Goal: Task Accomplishment & Management: Manage account settings

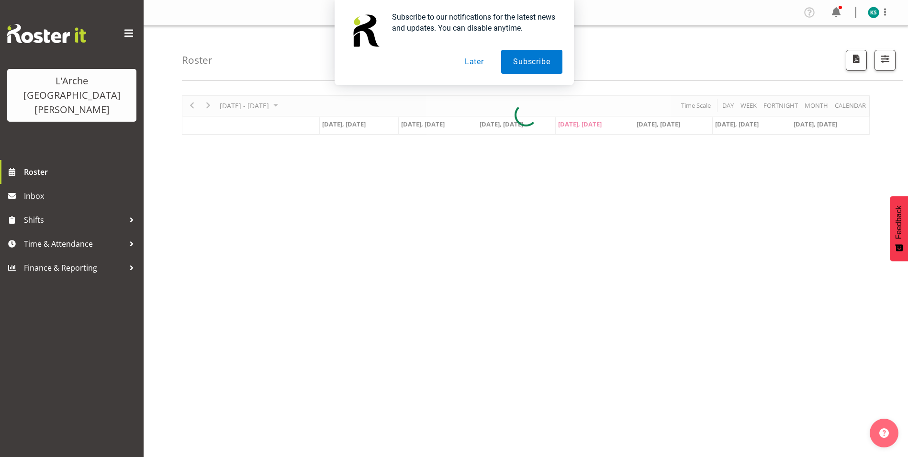
click at [471, 61] on button "Later" at bounding box center [474, 62] width 43 height 24
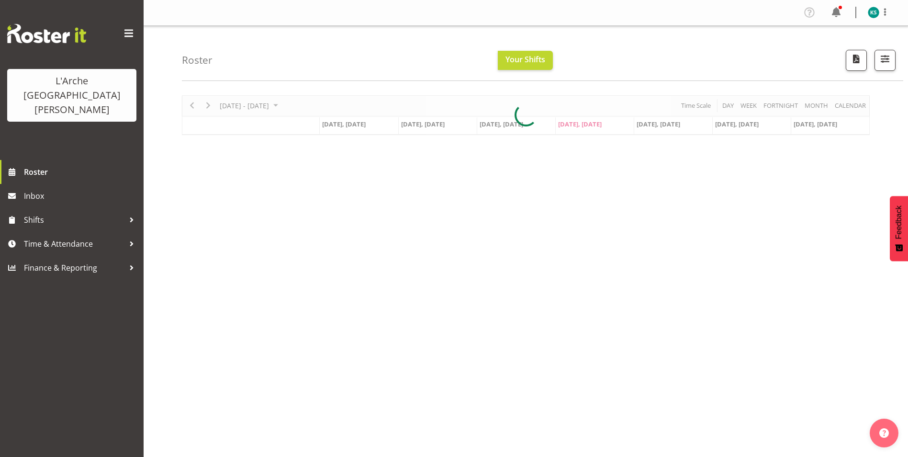
click at [396, 197] on div "Sep 29 - Oct 05, 2025 Today Day Week Fortnight Month calendar Month Agenda Time…" at bounding box center [545, 279] width 726 height 383
click at [884, 15] on span at bounding box center [885, 11] width 11 height 11
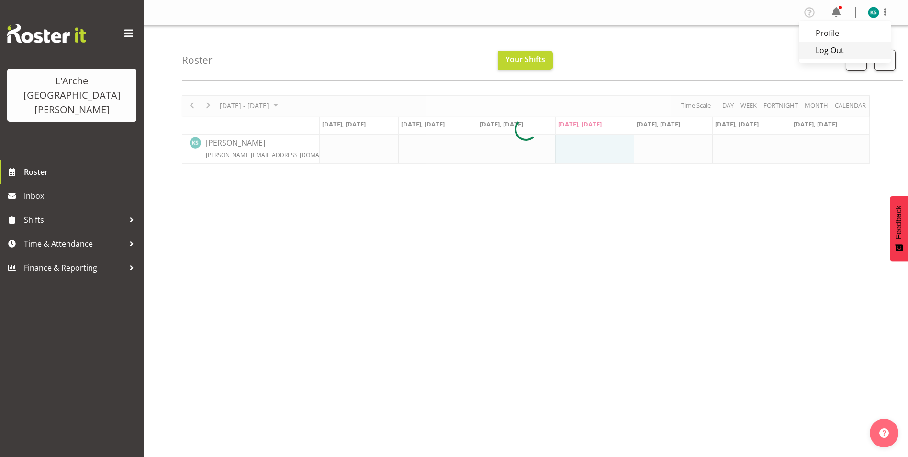
click at [833, 51] on link "Log Out" at bounding box center [845, 50] width 92 height 17
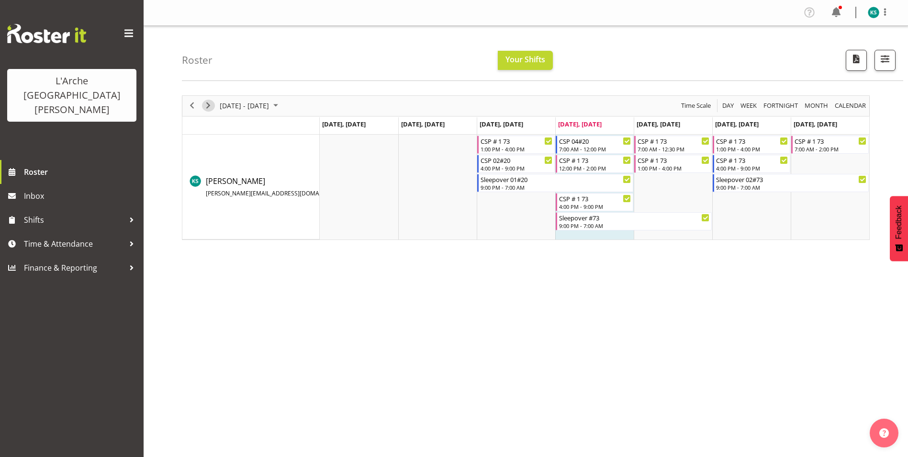
click at [205, 108] on span "Next" at bounding box center [208, 106] width 11 height 12
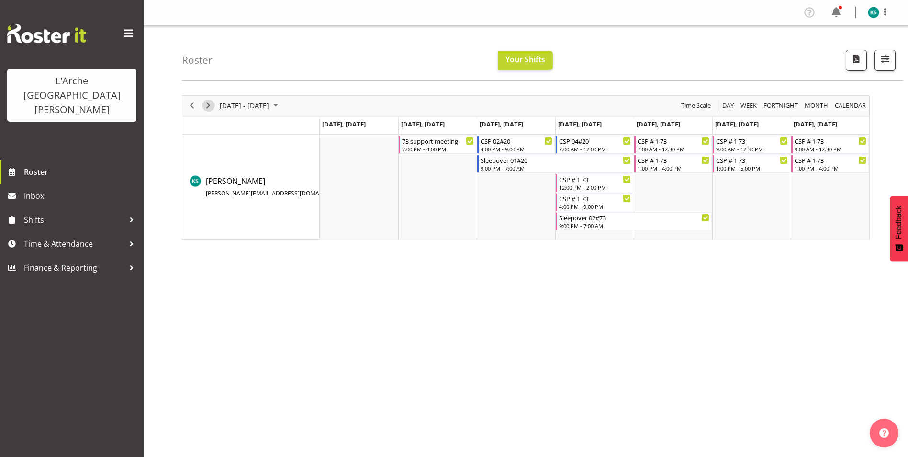
click at [207, 107] on span "Next" at bounding box center [208, 106] width 11 height 12
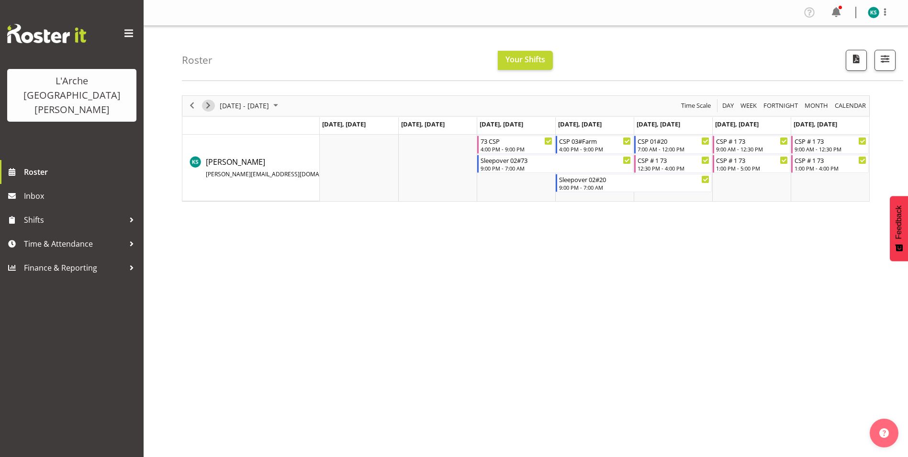
click at [211, 105] on span "Next" at bounding box center [208, 106] width 11 height 12
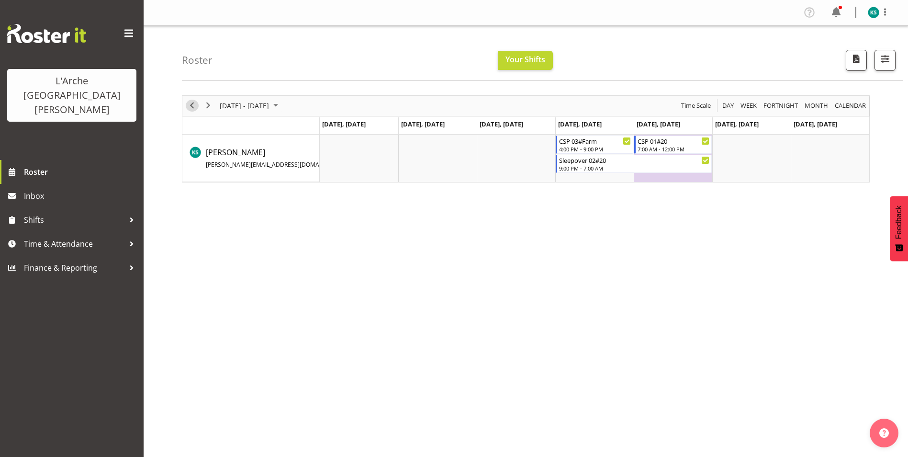
click at [193, 105] on span "Previous" at bounding box center [191, 106] width 11 height 12
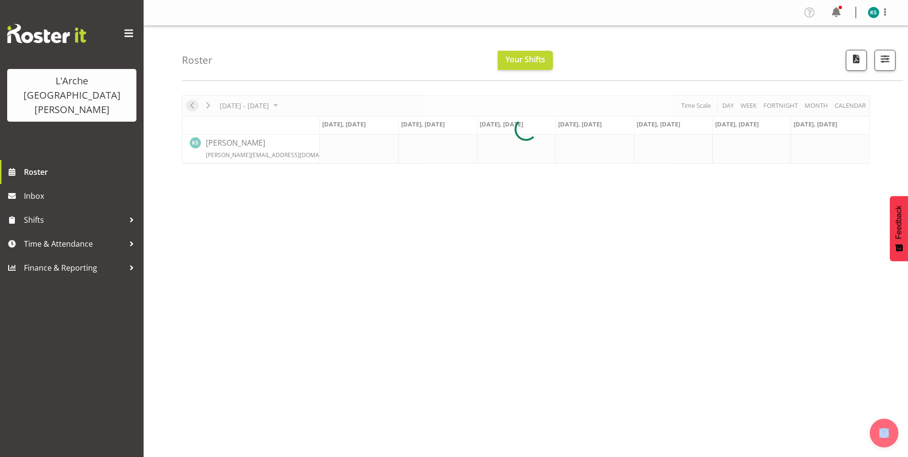
click at [193, 105] on div at bounding box center [526, 129] width 688 height 68
click at [193, 105] on div "[DATE] - [DATE] [DATE] Day Week Fortnight Month calendar Month Agenda Time Scal…" at bounding box center [526, 129] width 688 height 68
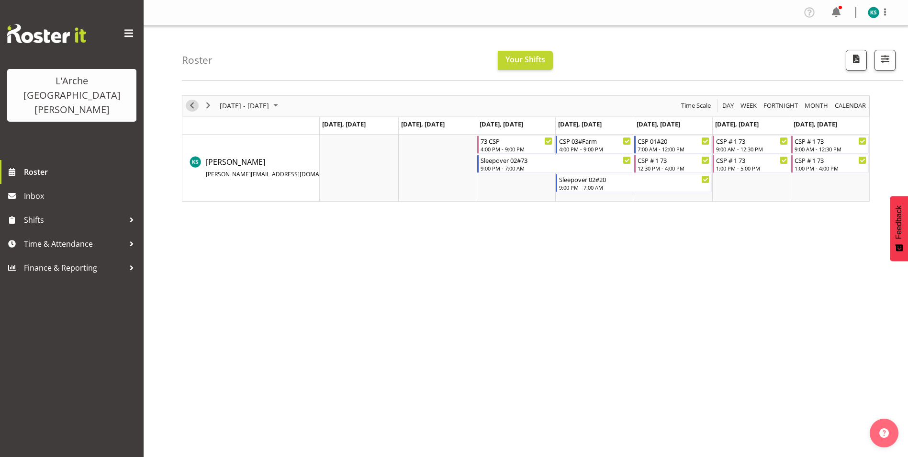
click at [193, 105] on span "Previous" at bounding box center [191, 106] width 11 height 12
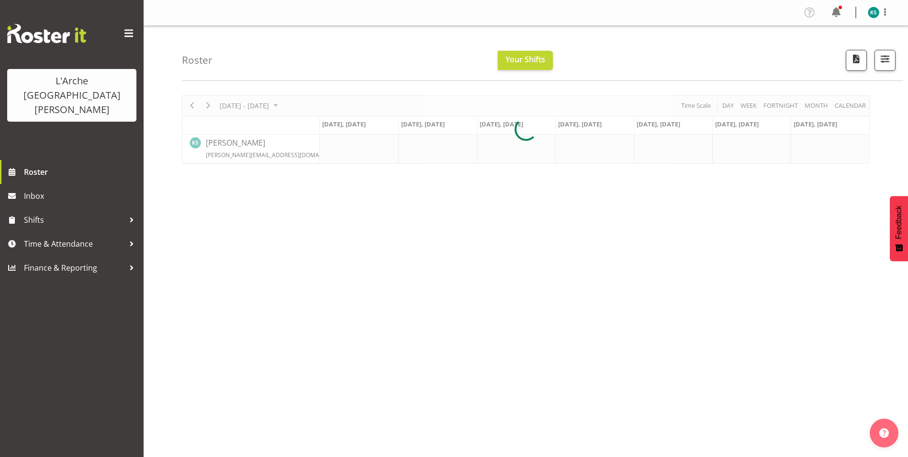
click at [193, 105] on div at bounding box center [526, 129] width 688 height 68
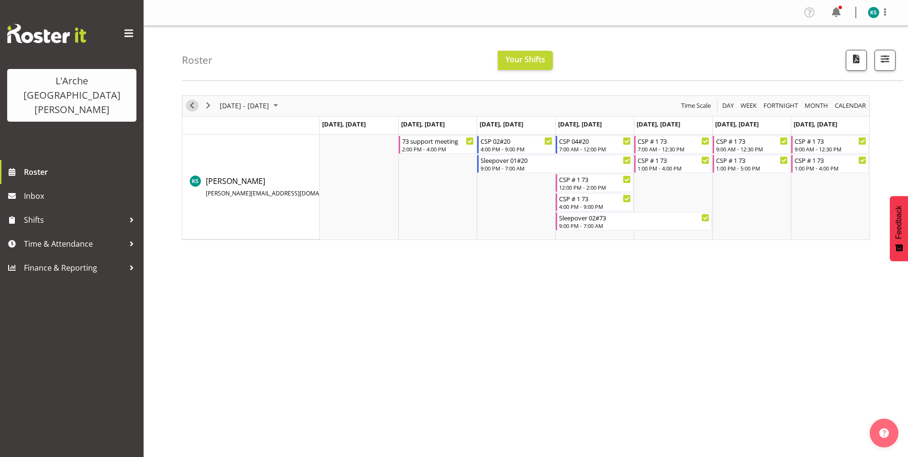
click at [193, 105] on span "Previous" at bounding box center [191, 106] width 11 height 12
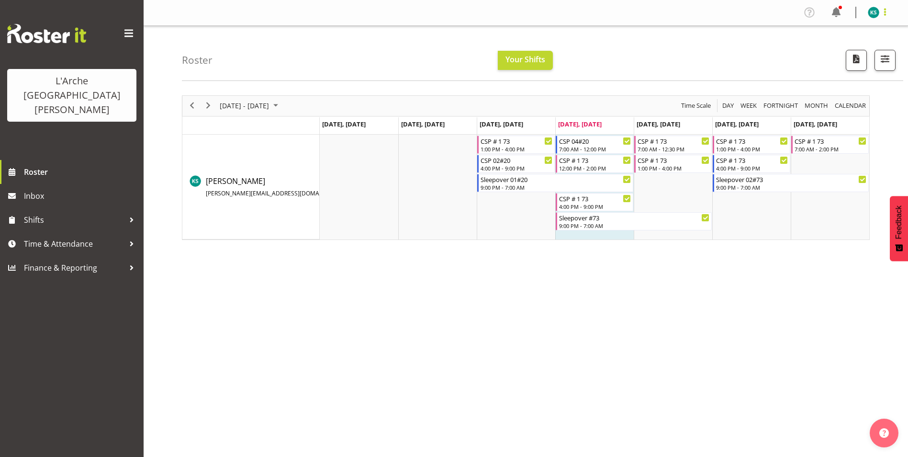
click at [885, 13] on span at bounding box center [885, 11] width 11 height 11
click at [845, 47] on link "Log Out" at bounding box center [845, 50] width 92 height 17
